Goal: Information Seeking & Learning: Find specific fact

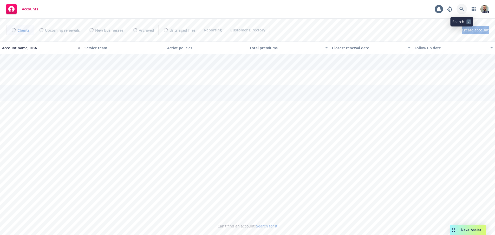
click at [461, 6] on link at bounding box center [461, 9] width 10 height 10
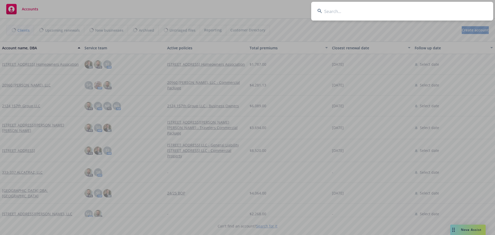
click at [436, 14] on input at bounding box center [402, 11] width 182 height 19
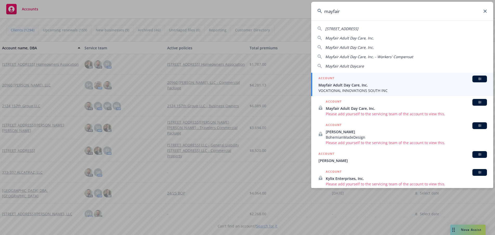
type input "mayfair"
click at [336, 85] on span "Mayfair Adult Day Care, Inc." at bounding box center [402, 84] width 168 height 5
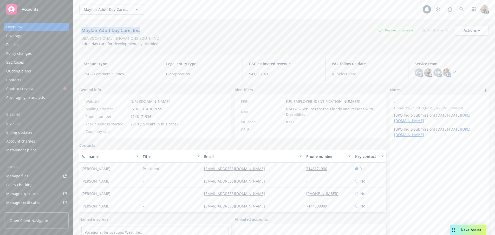
drag, startPoint x: 82, startPoint y: 29, endPoint x: 141, endPoint y: 30, distance: 59.0
click at [143, 30] on div "Mayfair Adult Day Care, Inc. Business Insurance Total Rewards Actions" at bounding box center [283, 30] width 409 height 10
copy div "Mayfair Adult Day Care, Inc."
drag, startPoint x: 19, startPoint y: 44, endPoint x: 25, endPoint y: 45, distance: 6.2
click at [19, 44] on div "Policies" at bounding box center [12, 45] width 13 height 8
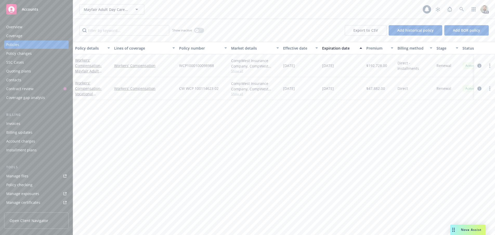
drag, startPoint x: 322, startPoint y: 66, endPoint x: 340, endPoint y: 65, distance: 17.9
click at [334, 65] on span "[DATE]" at bounding box center [328, 65] width 12 height 5
copy span "[DATE]"
